Goal: Transaction & Acquisition: Purchase product/service

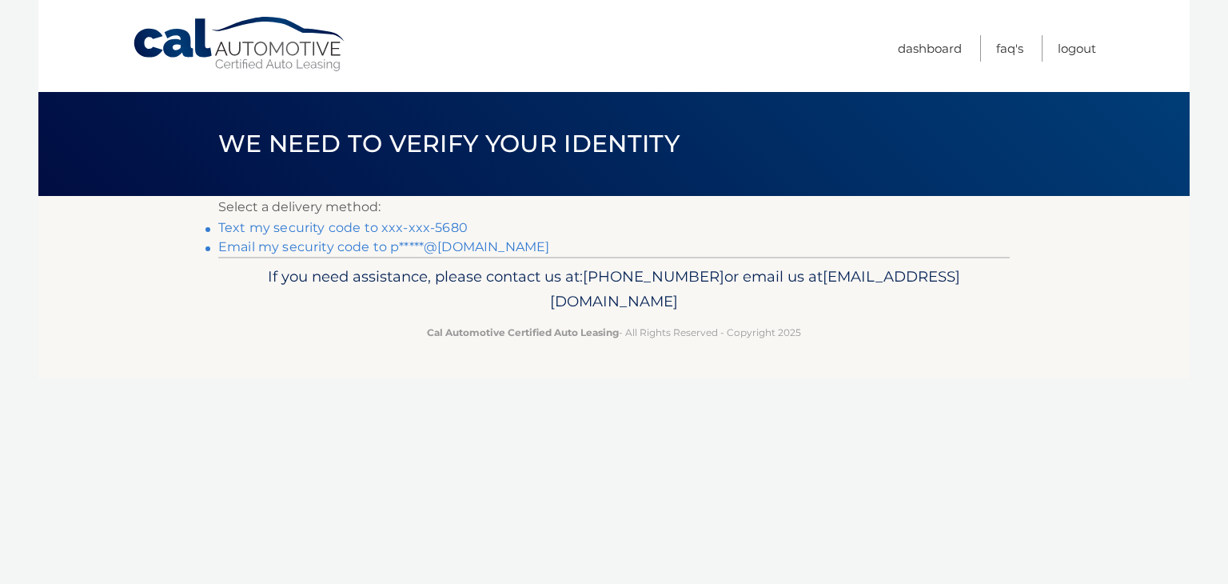
click at [443, 226] on link "Text my security code to xxx-xxx-5680" at bounding box center [343, 227] width 250 height 15
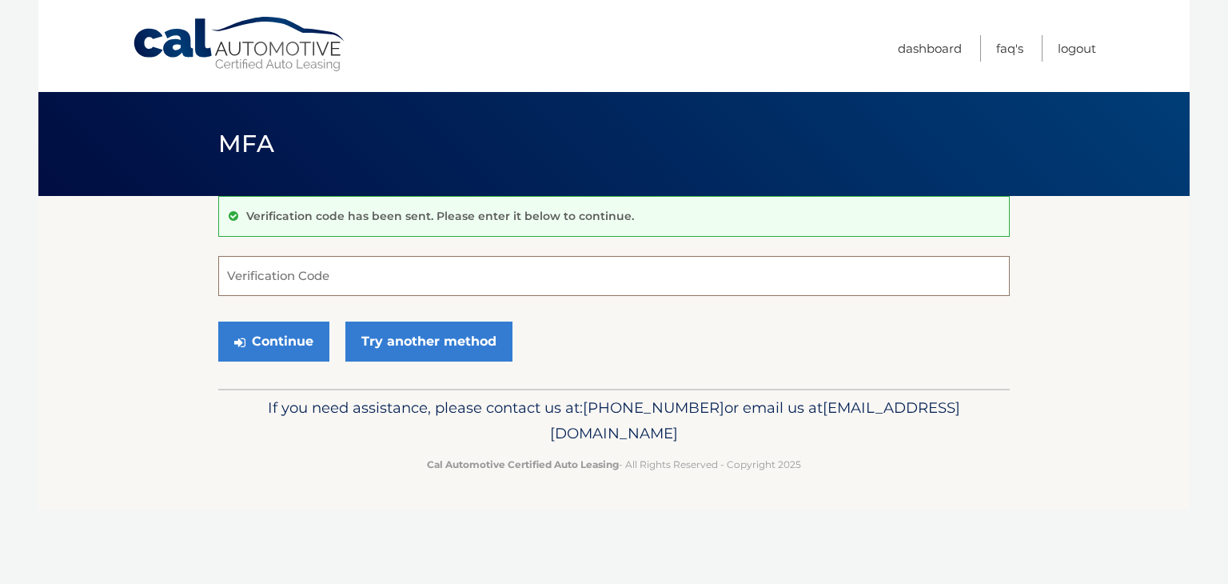
click at [368, 270] on input "Verification Code" at bounding box center [614, 276] width 792 height 40
type input "013828"
click at [279, 330] on button "Continue" at bounding box center [273, 342] width 111 height 40
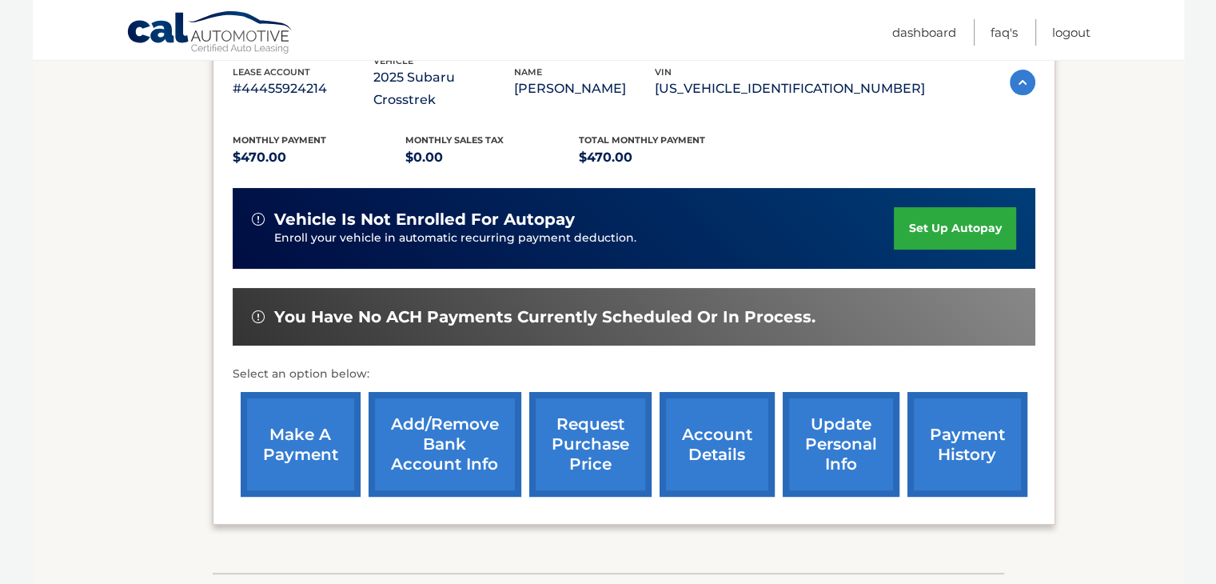
scroll to position [304, 0]
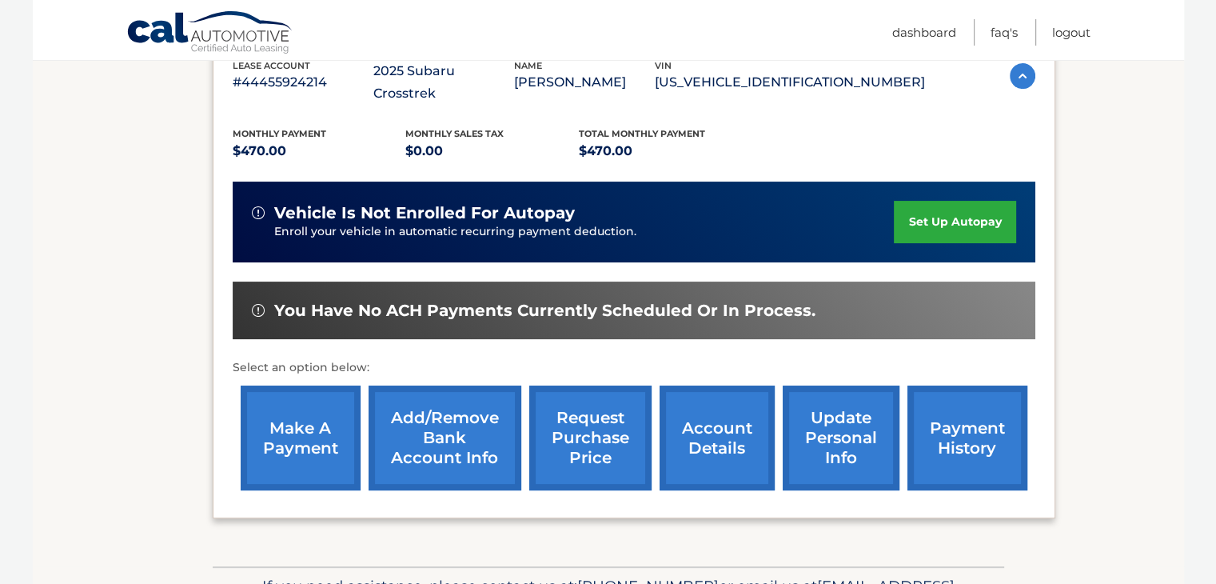
click at [292, 421] on link "make a payment" at bounding box center [301, 437] width 120 height 105
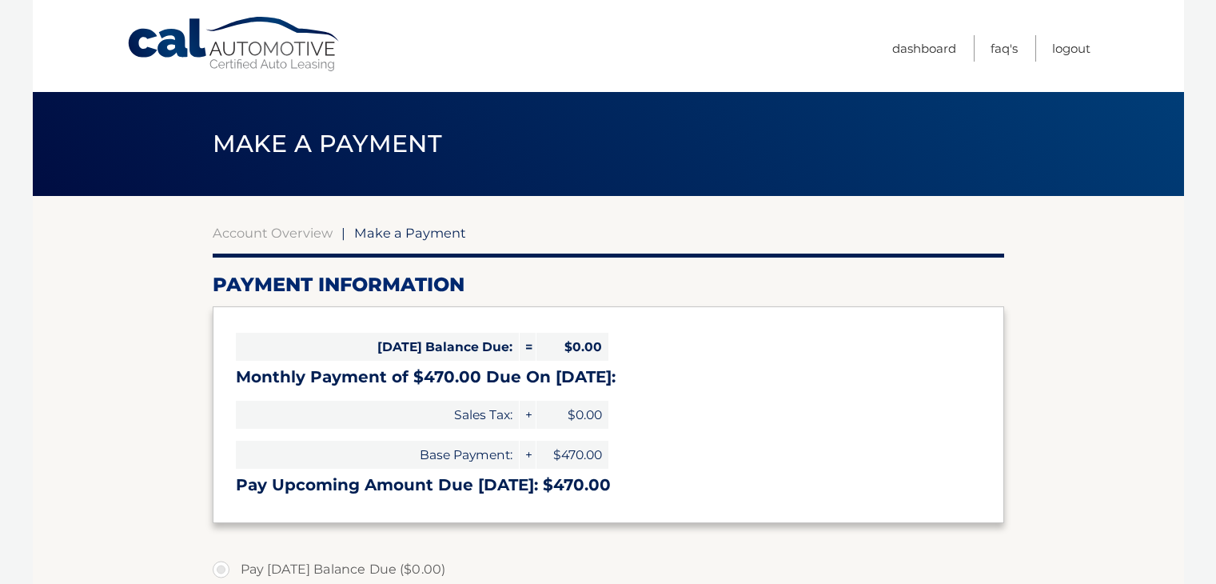
select select "Yzc1NjkzZjAtODcxNC00MGYzLTkxNjgtMDI4YjFkMGM5ZGY3"
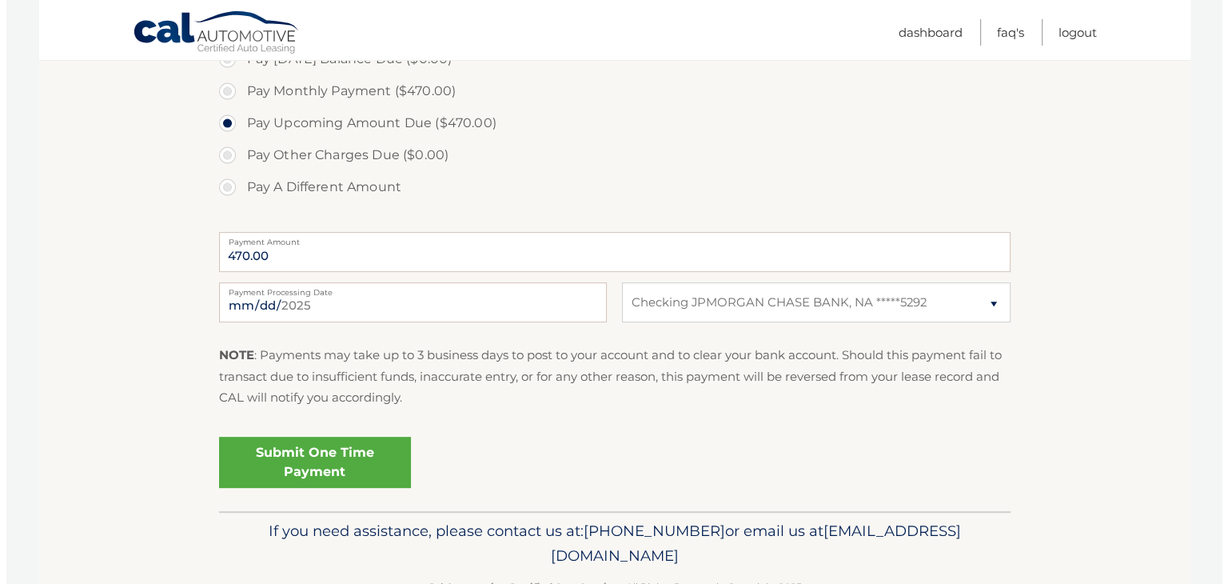
scroll to position [515, 0]
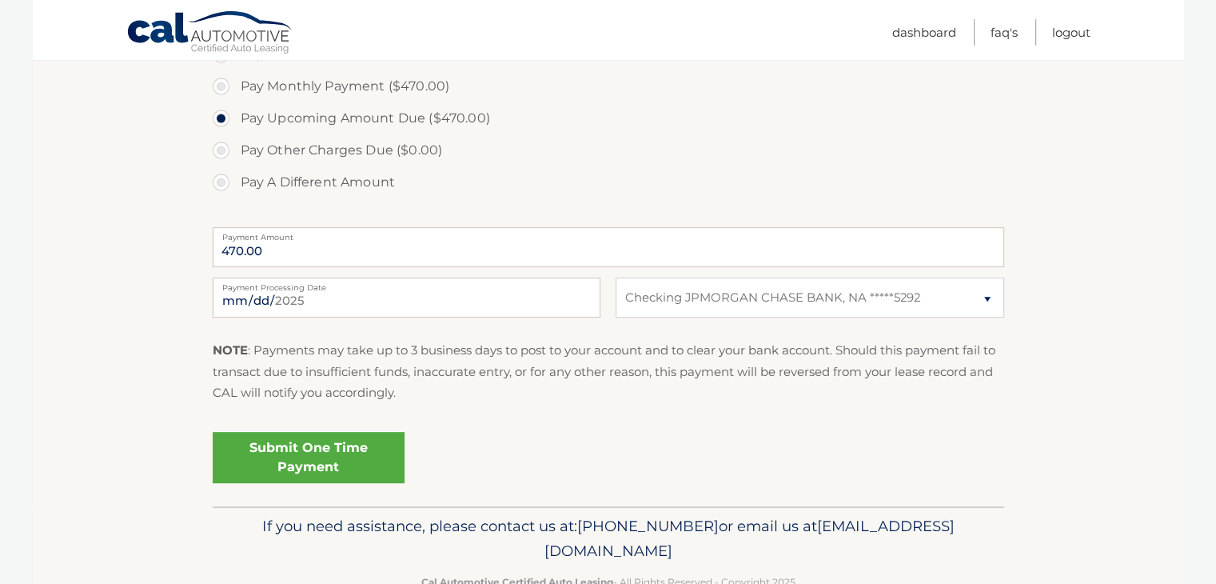
click at [301, 457] on link "Submit One Time Payment" at bounding box center [309, 457] width 192 height 51
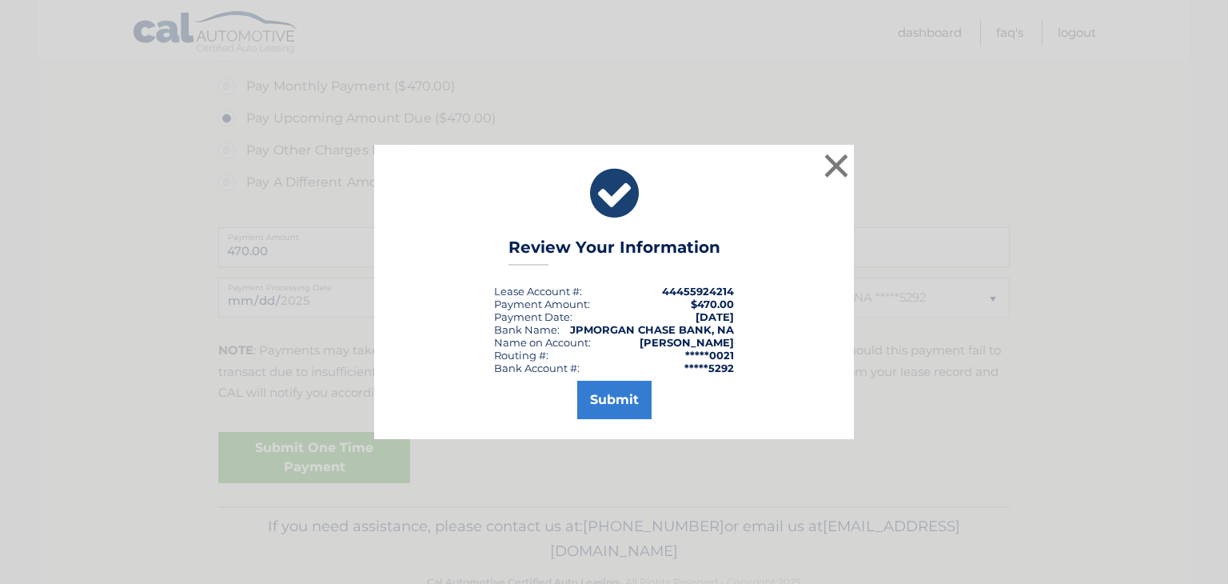
click at [613, 403] on button "Submit" at bounding box center [614, 400] width 74 height 38
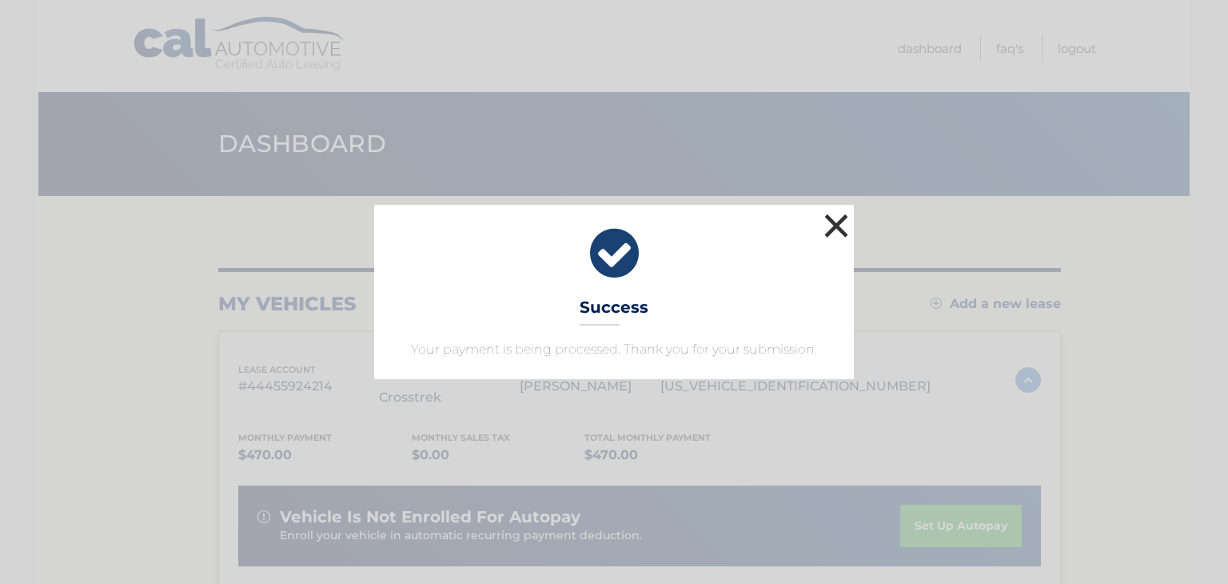
click at [838, 228] on button "×" at bounding box center [837, 226] width 32 height 32
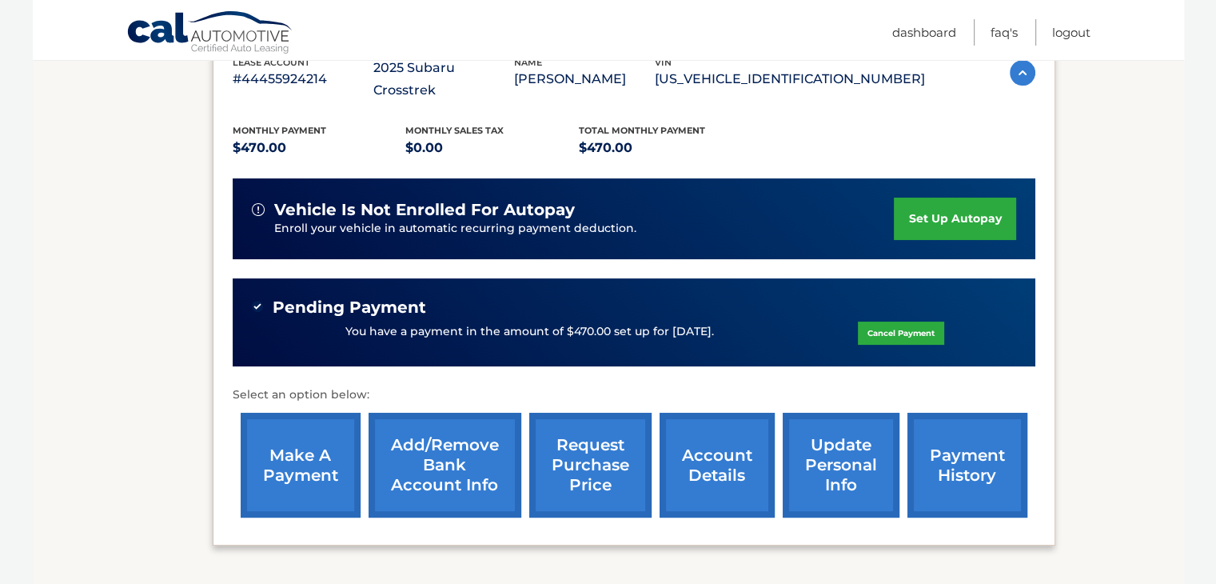
scroll to position [413, 0]
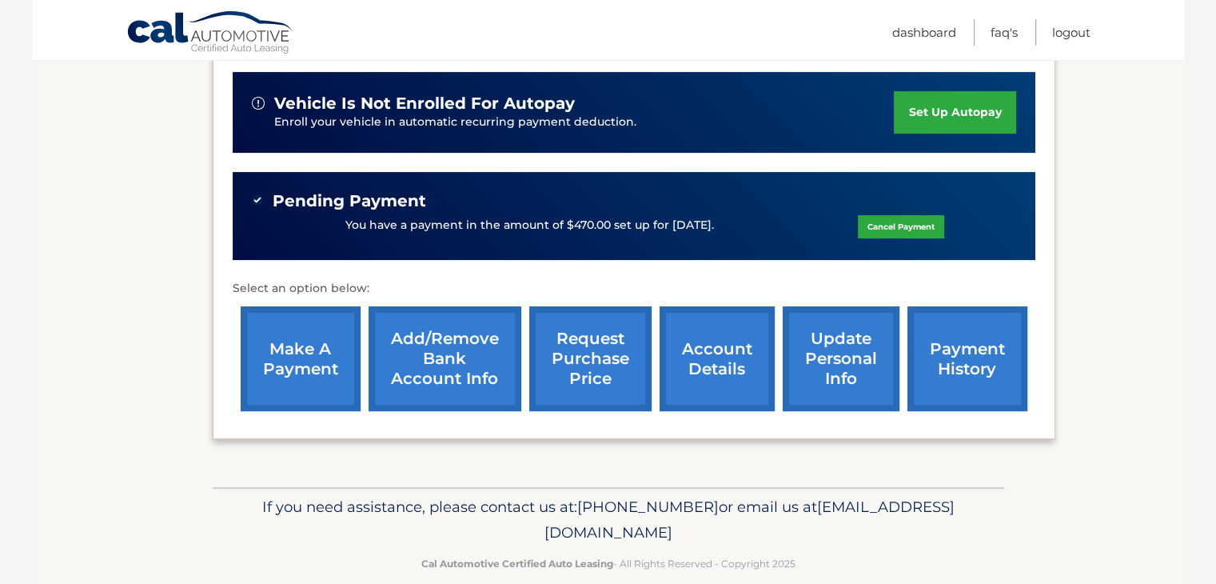
click at [968, 339] on link "payment history" at bounding box center [968, 358] width 120 height 105
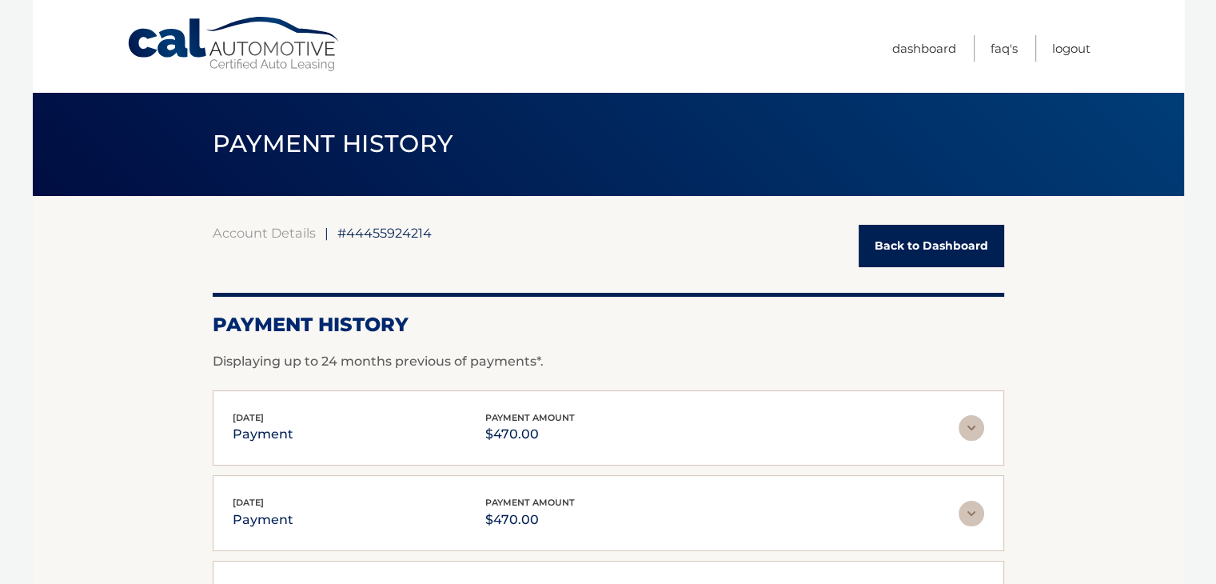
click at [901, 246] on link "Back to Dashboard" at bounding box center [932, 246] width 146 height 42
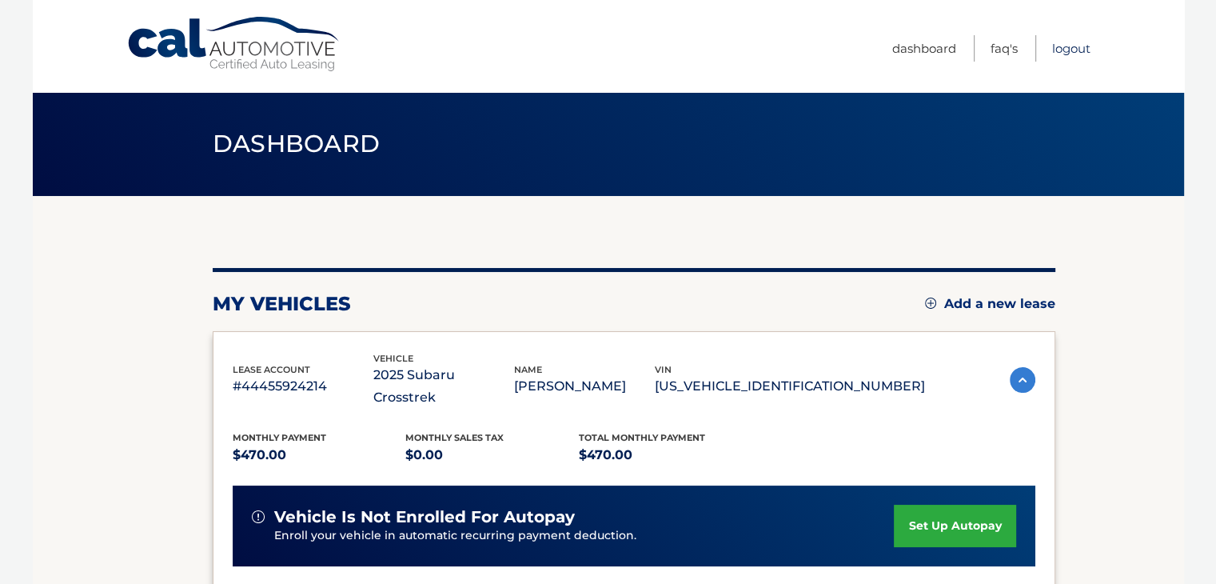
click at [1059, 44] on link "Logout" at bounding box center [1071, 48] width 38 height 26
